Goal: Information Seeking & Learning: Learn about a topic

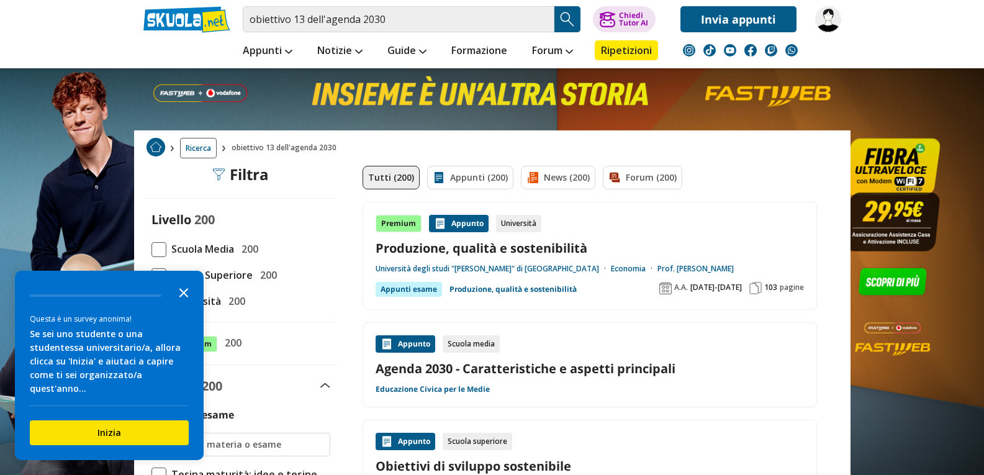
click at [184, 301] on icon "Close the survey" at bounding box center [183, 291] width 25 height 25
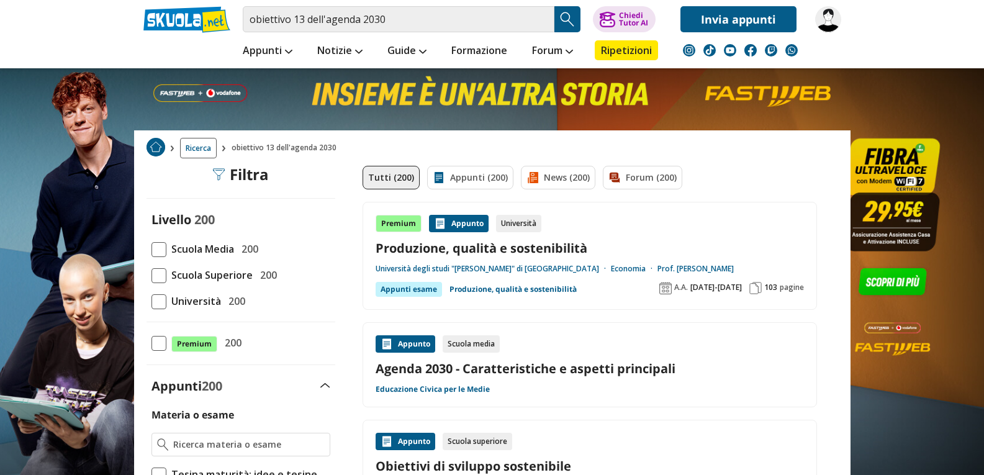
click at [159, 248] on span at bounding box center [158, 249] width 15 height 15
click at [151, 249] on input "Scuola Media 200" at bounding box center [151, 249] width 0 height 0
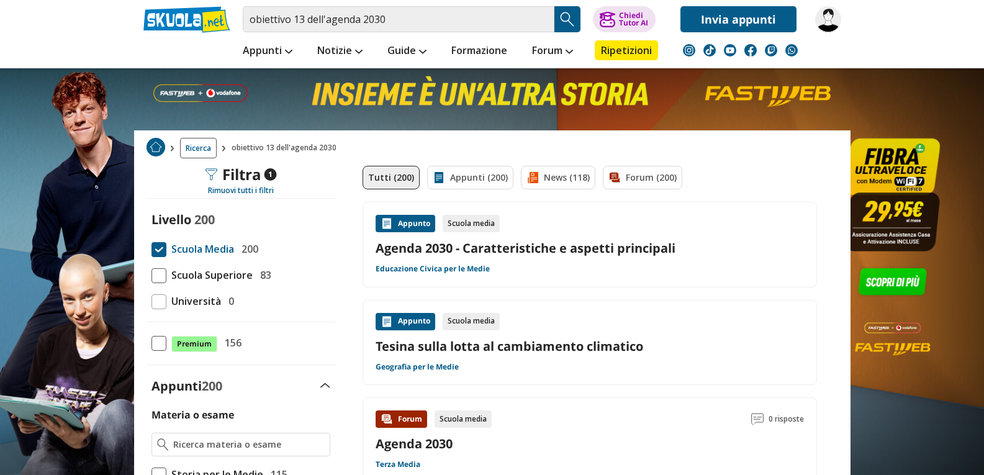
click at [405, 221] on div "Appunto" at bounding box center [406, 223] width 60 height 17
click at [481, 348] on link "Tesina sulla lotta al cambiamento climatico" at bounding box center [590, 346] width 428 height 17
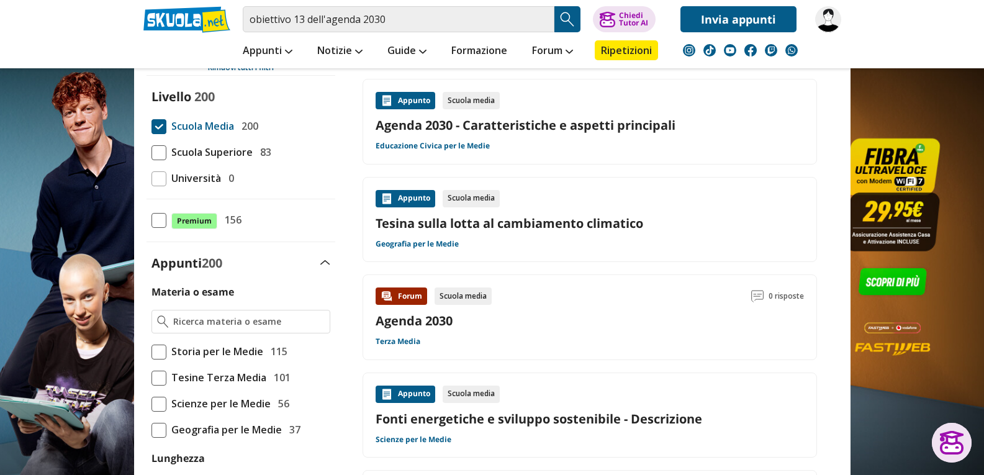
scroll to position [124, 0]
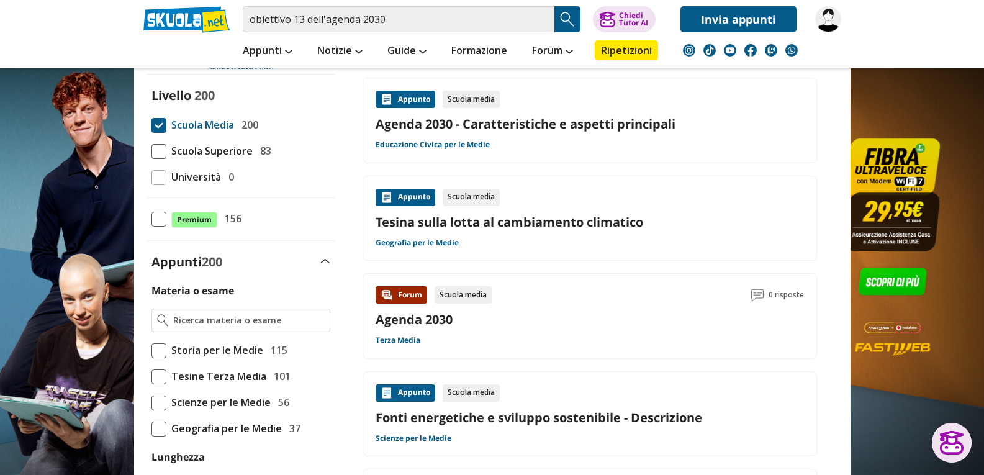
click at [405, 200] on div "Appunto" at bounding box center [406, 197] width 60 height 17
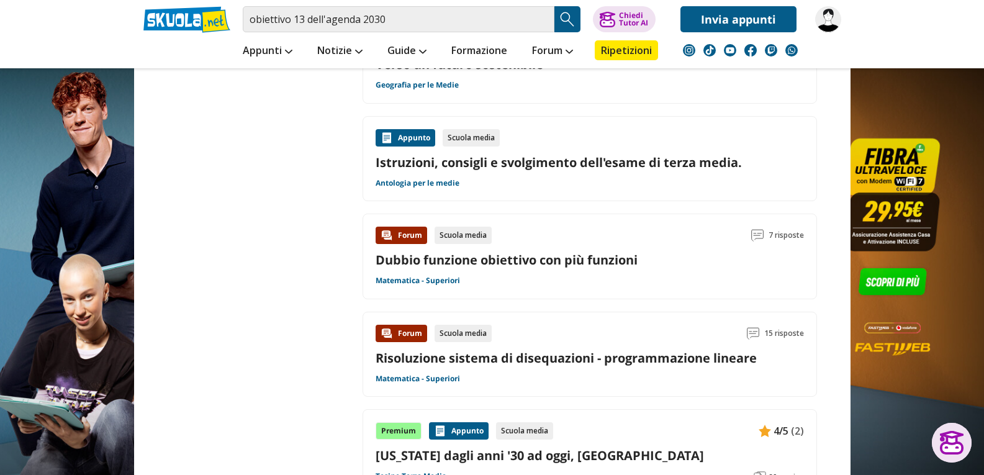
scroll to position [807, 0]
